Goal: Transaction & Acquisition: Purchase product/service

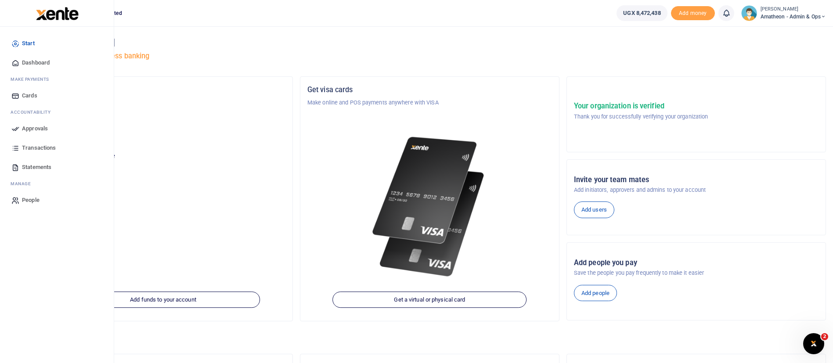
click at [36, 126] on span "Approvals" at bounding box center [35, 128] width 26 height 9
click at [11, 132] on link "Approvals" at bounding box center [57, 128] width 100 height 19
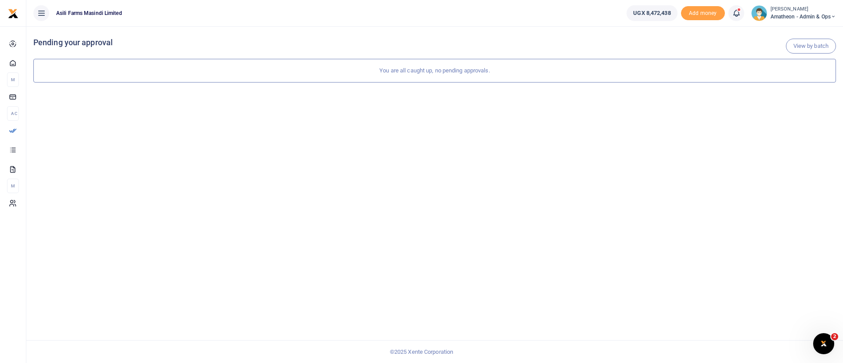
click at [782, 11] on small "[PERSON_NAME]" at bounding box center [803, 9] width 65 height 7
click at [782, 32] on link "Switch accounts" at bounding box center [802, 32] width 69 height 12
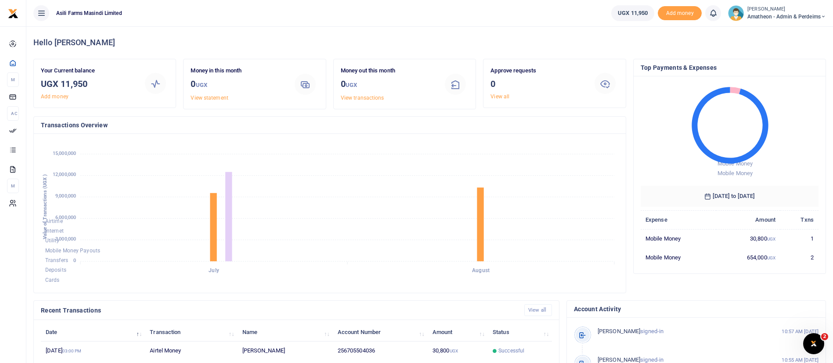
scroll to position [162, 0]
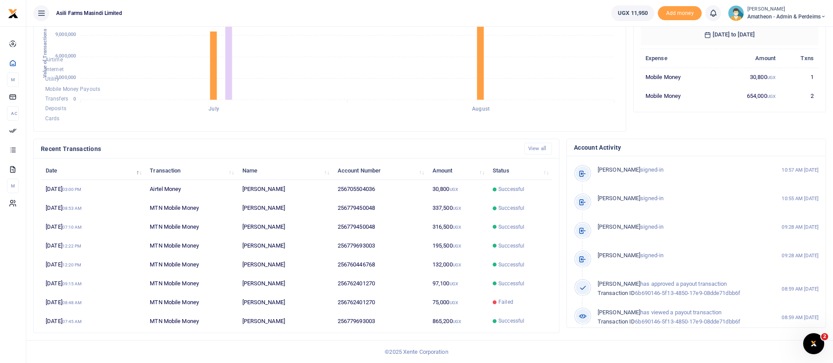
click at [795, 17] on span "Amatheon - Admin & Perdeims" at bounding box center [787, 17] width 79 height 8
click at [809, 31] on link "Switch accounts" at bounding box center [792, 32] width 69 height 12
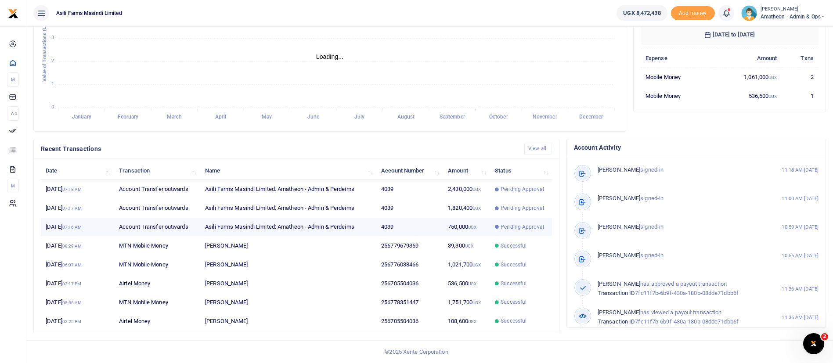
scroll to position [11, 11]
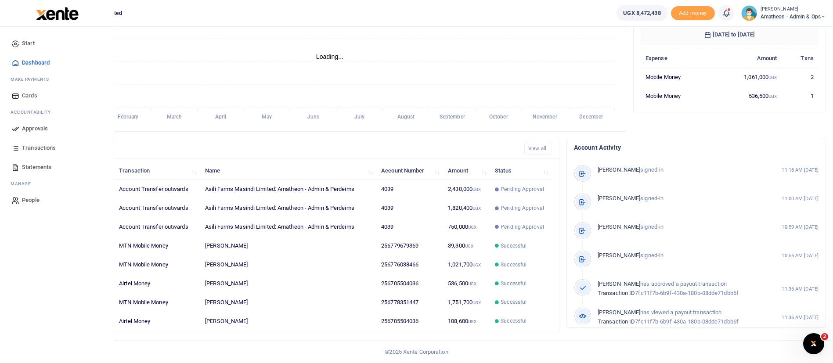
click at [44, 127] on span "Approvals" at bounding box center [35, 128] width 26 height 9
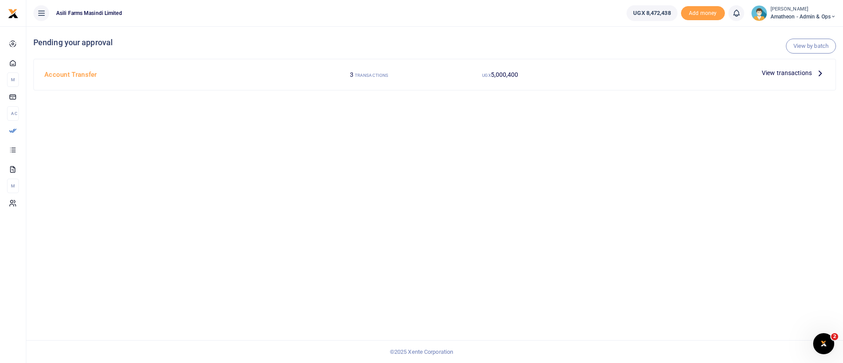
click at [790, 76] on span "View transactions" at bounding box center [787, 73] width 50 height 10
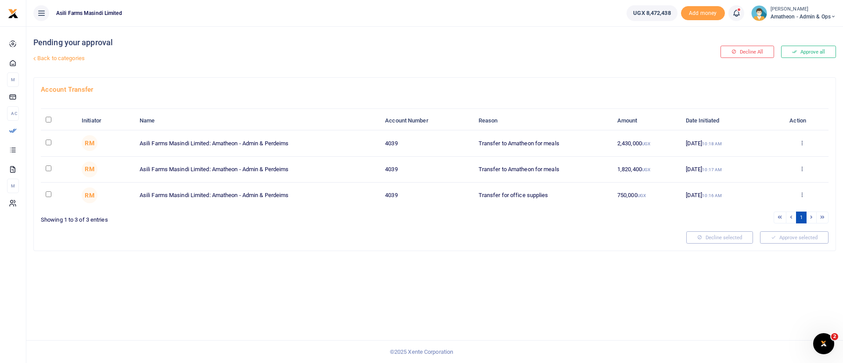
click at [50, 119] on input "\a \a : activate to sort column descending" at bounding box center [49, 120] width 6 height 6
checkbox input "true"
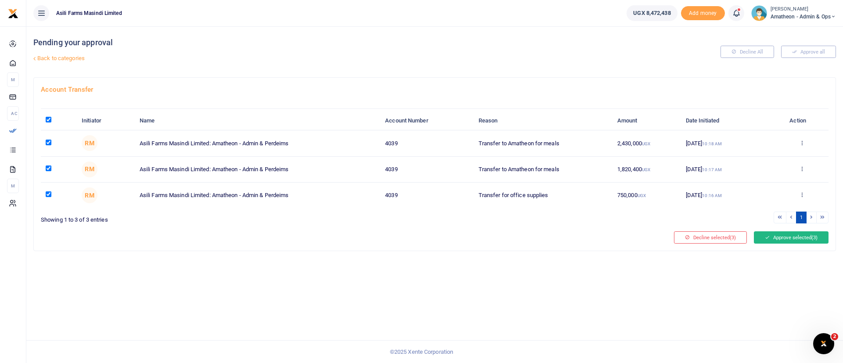
click at [803, 235] on button "Approve selected (3)" at bounding box center [791, 237] width 75 height 12
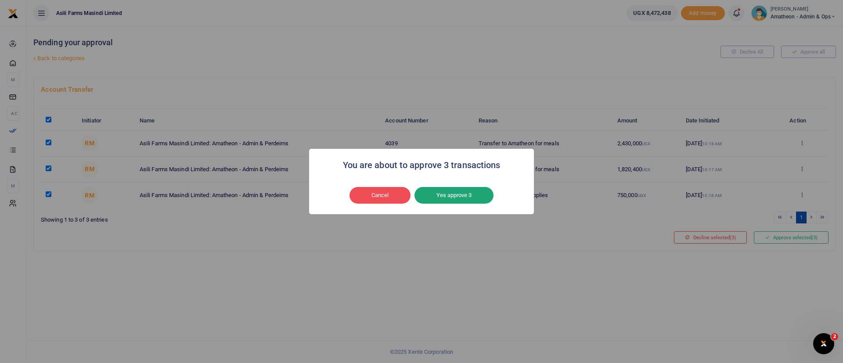
click at [470, 194] on button "Yes approve 3" at bounding box center [454, 195] width 79 height 17
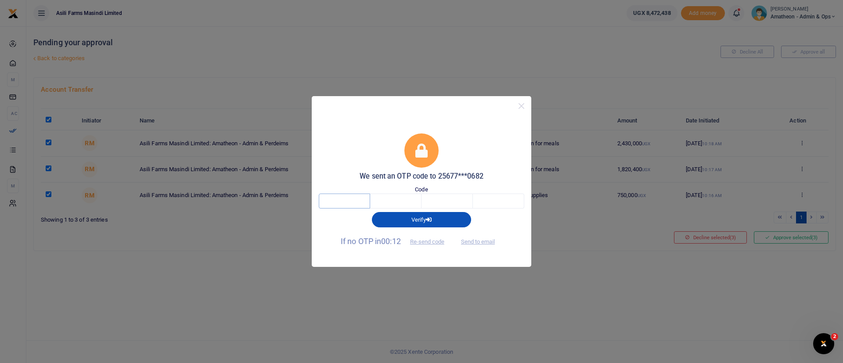
click at [333, 199] on input "text" at bounding box center [344, 201] width 51 height 15
type input "2"
type input "3"
type input "1"
type input "2"
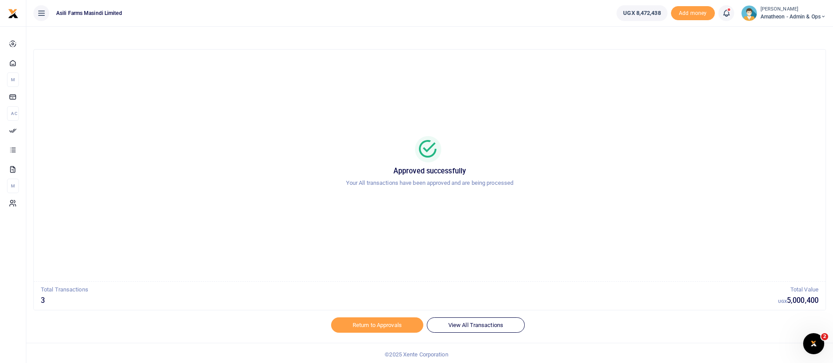
click at [796, 14] on span "Amatheon - Admin & Ops" at bounding box center [793, 17] width 65 height 8
click at [792, 26] on link "Switch accounts" at bounding box center [792, 32] width 69 height 12
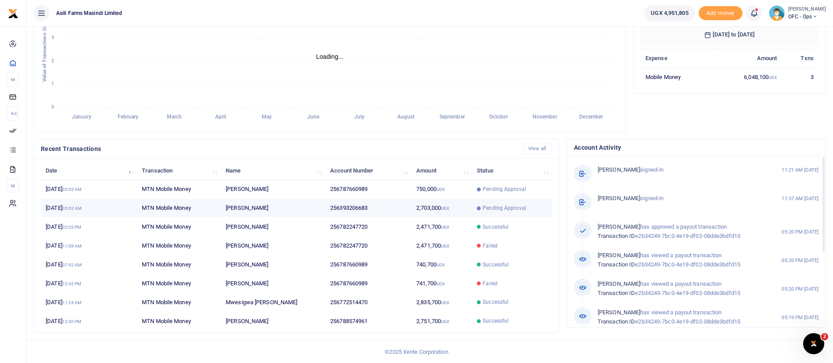
scroll to position [11, 11]
click at [353, 208] on td "256393206683" at bounding box center [368, 208] width 86 height 19
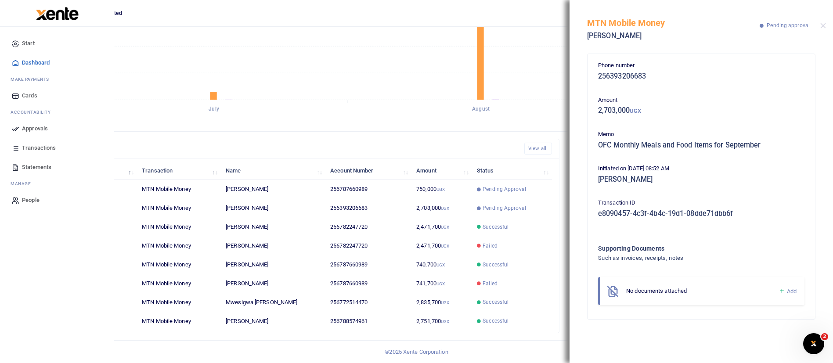
click at [34, 130] on span "Approvals" at bounding box center [35, 128] width 26 height 9
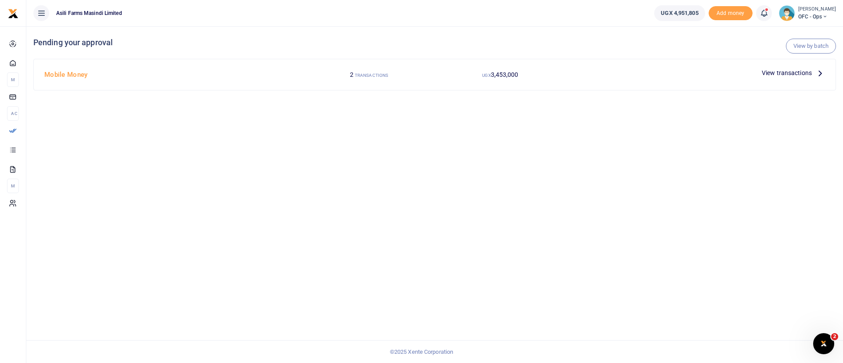
click at [796, 70] on span "View transactions" at bounding box center [787, 73] width 50 height 10
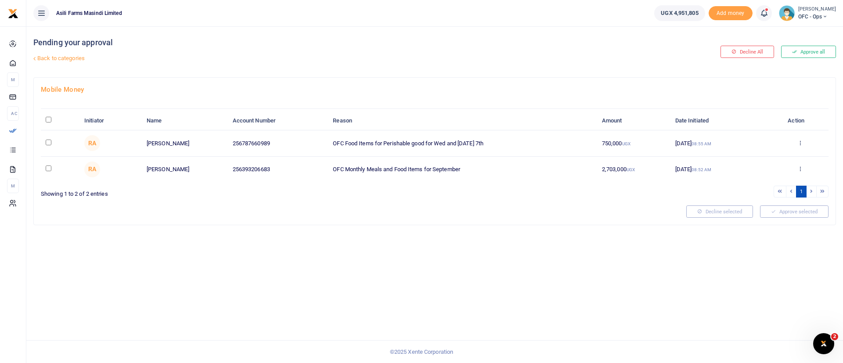
click at [50, 119] on input "\a \a : activate to sort column descending" at bounding box center [49, 120] width 6 height 6
checkbox input "true"
click at [791, 215] on button "Approve selected (2)" at bounding box center [791, 212] width 75 height 12
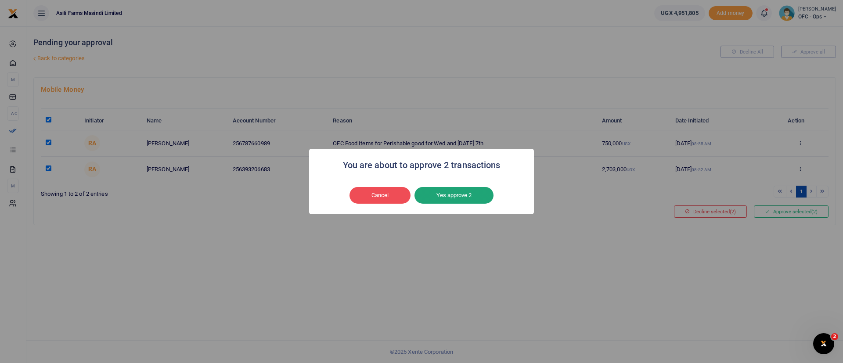
click at [461, 195] on button "Yes approve 2" at bounding box center [454, 195] width 79 height 17
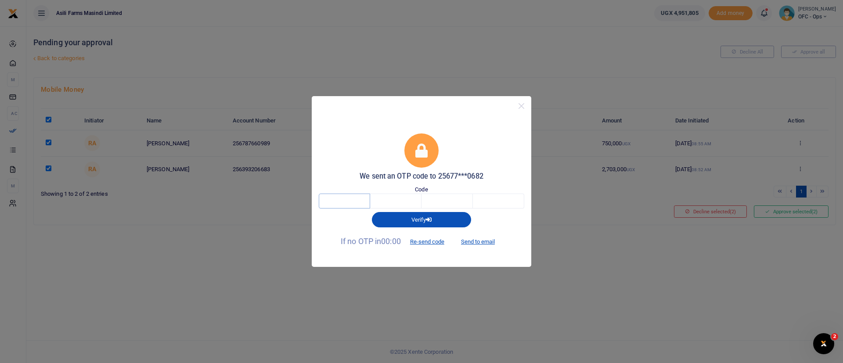
click at [343, 199] on input "text" at bounding box center [344, 201] width 51 height 15
type input "2"
type input "3"
type input "2"
type input "9"
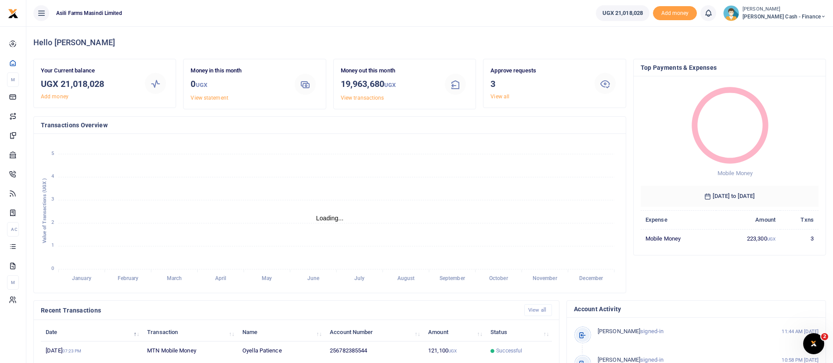
scroll to position [11, 11]
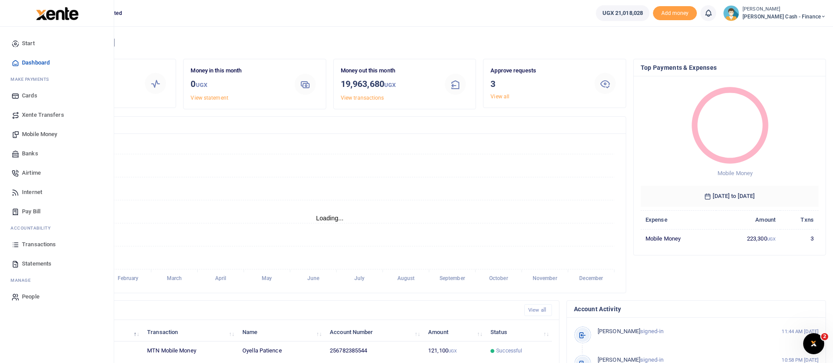
click at [40, 132] on span "Mobile Money" at bounding box center [39, 134] width 35 height 9
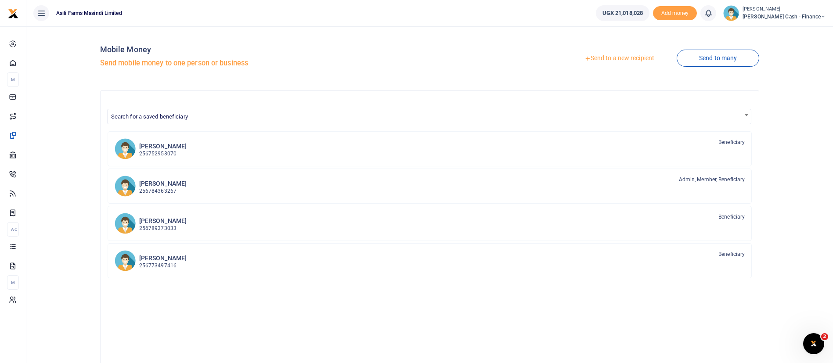
click at [619, 58] on link "Send to a new recipient" at bounding box center [619, 59] width 115 height 16
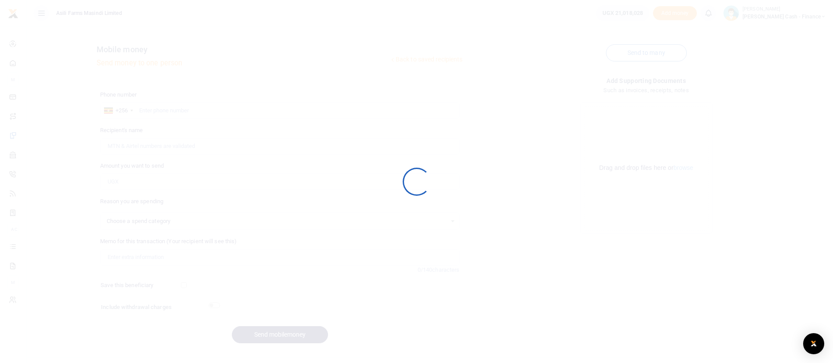
select select
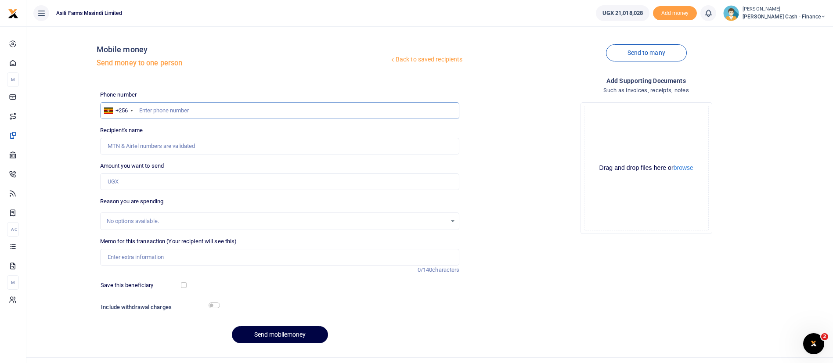
click at [183, 108] on input "text" at bounding box center [280, 110] width 360 height 17
paste input "0778760475"
type input "0778760475"
type input "[PERSON_NAME]"
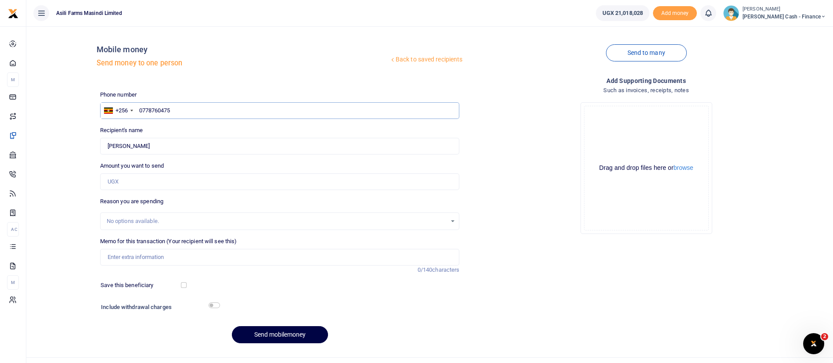
click at [141, 112] on input "0778760475" at bounding box center [280, 110] width 360 height 17
type input "778760475"
click at [128, 174] on input "Amount you want to send" at bounding box center [280, 181] width 360 height 17
type input "145,000"
click at [115, 258] on input "Memo for this transaction (Your recipient will see this)" at bounding box center [280, 257] width 360 height 17
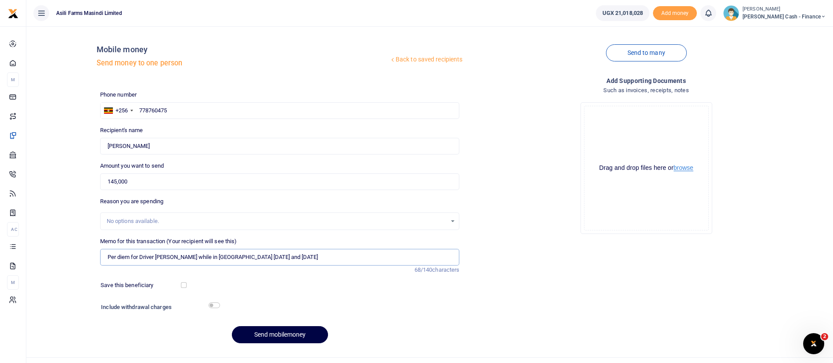
type input "Per diem for Driver [PERSON_NAME] while in [GEOGRAPHIC_DATA] [DATE] and [DATE]"
click at [684, 170] on button "browse" at bounding box center [684, 168] width 20 height 7
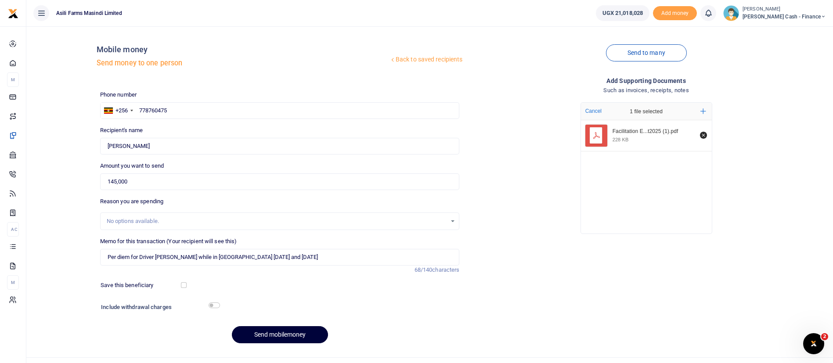
drag, startPoint x: 254, startPoint y: 343, endPoint x: 254, endPoint y: 338, distance: 5.7
click at [254, 338] on div "Phone number +256 Uganda +256 778760475 Phone is required. Recipient's name Fou…" at bounding box center [280, 220] width 367 height 260
click at [254, 338] on button "Send mobilemoney" at bounding box center [280, 334] width 96 height 17
